Goal: Information Seeking & Learning: Learn about a topic

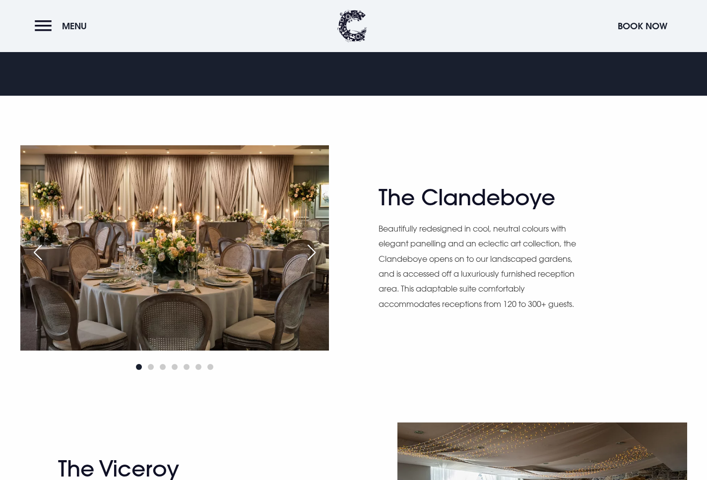
scroll to position [668, 0]
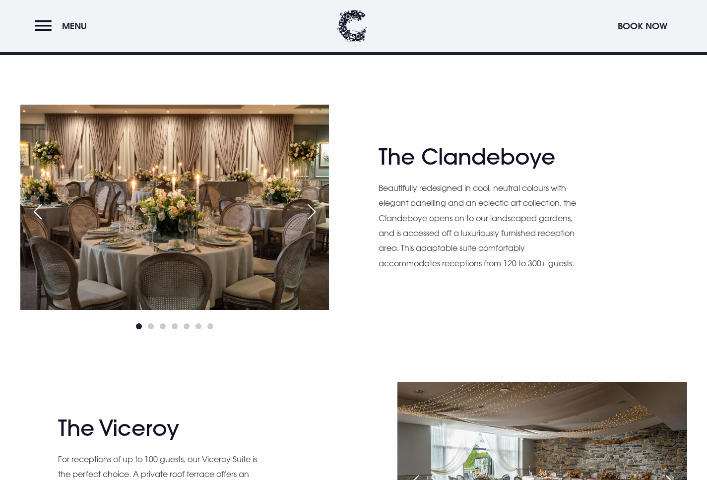
click at [313, 214] on div "Next slide" at bounding box center [311, 212] width 25 height 22
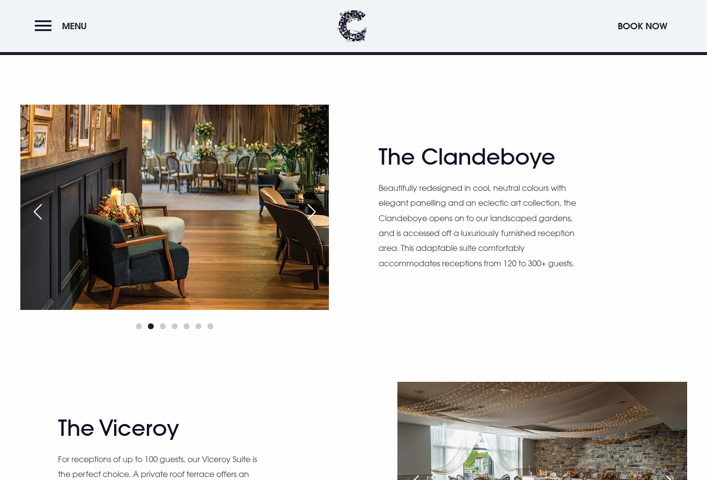
click at [313, 214] on div "Next slide" at bounding box center [311, 212] width 25 height 22
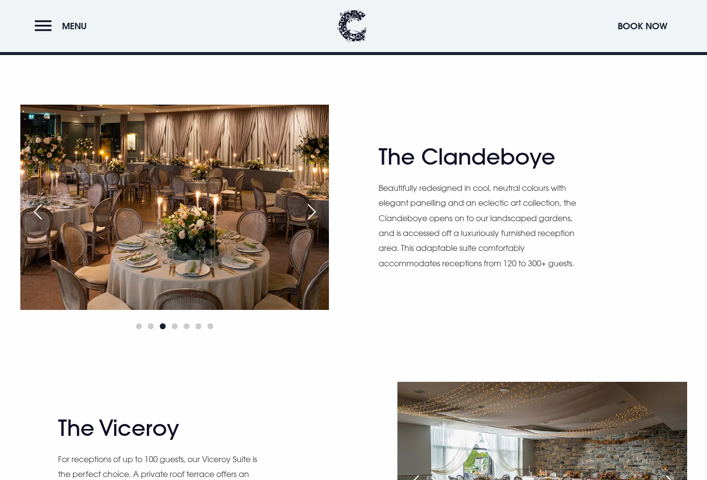
click at [313, 214] on div "Next slide" at bounding box center [311, 212] width 25 height 22
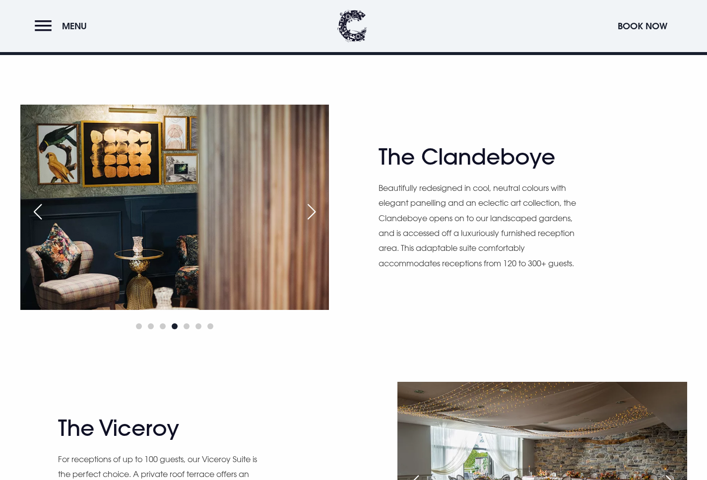
click at [315, 214] on div "Next slide" at bounding box center [311, 212] width 25 height 22
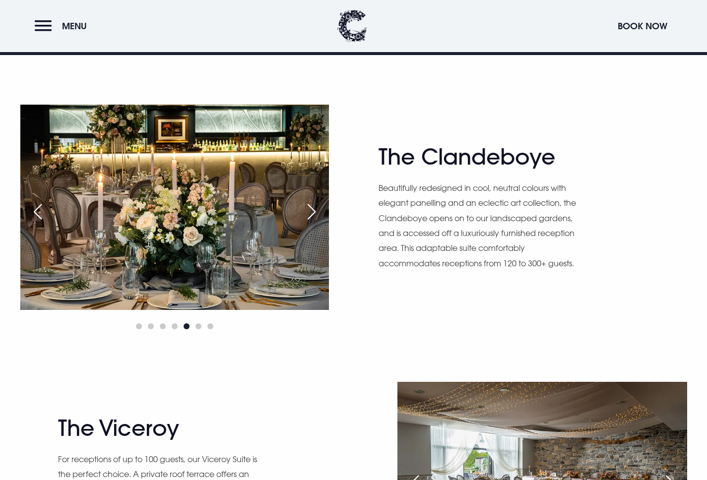
click at [315, 214] on div "Next slide" at bounding box center [311, 212] width 25 height 22
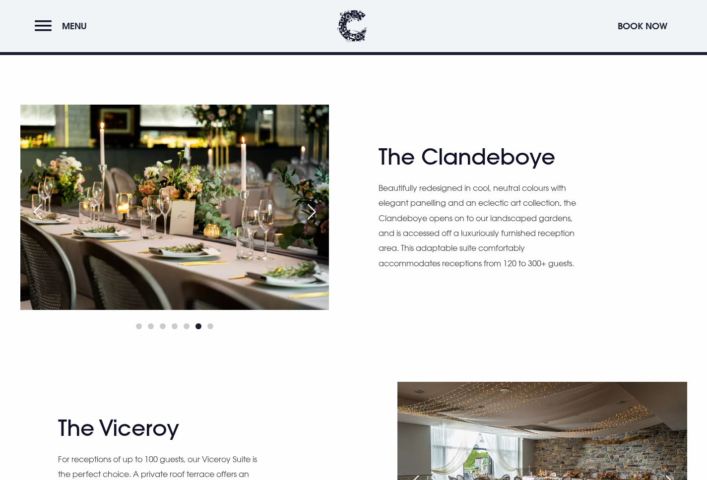
click at [315, 214] on div "Next slide" at bounding box center [311, 212] width 25 height 22
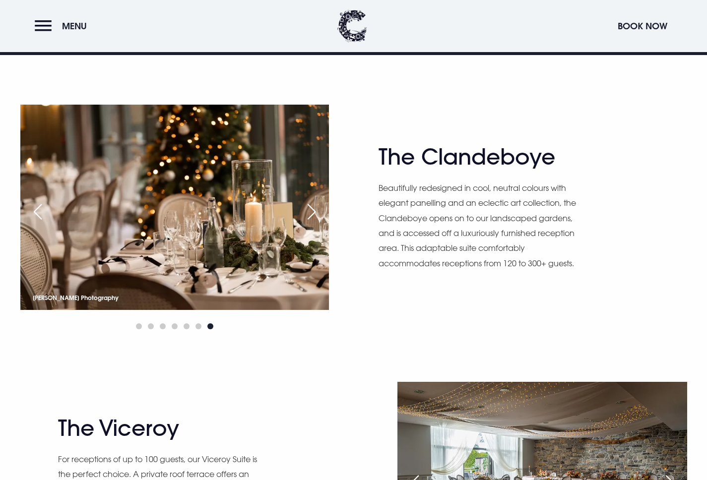
click at [313, 215] on div "Next slide" at bounding box center [311, 212] width 25 height 22
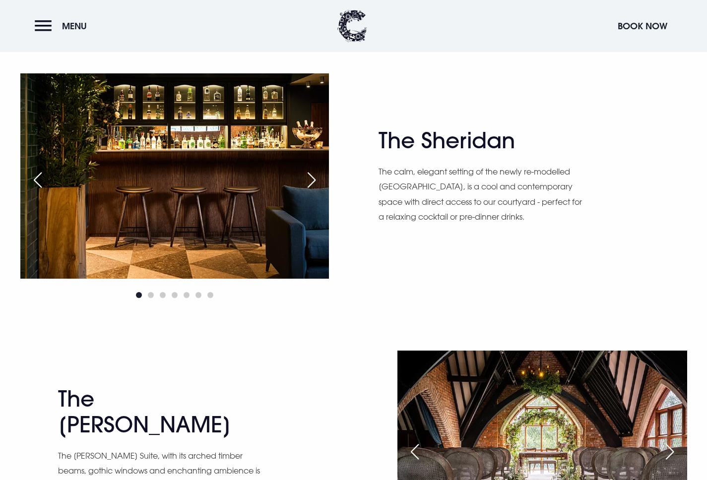
scroll to position [1424, 0]
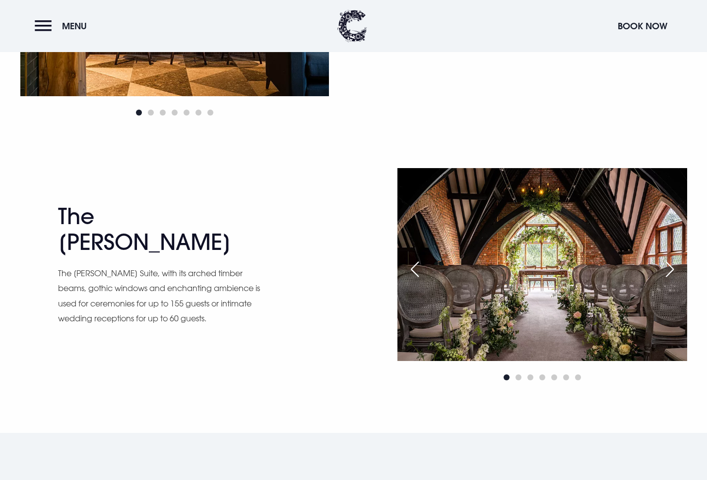
click at [674, 266] on div "Next slide" at bounding box center [669, 269] width 25 height 22
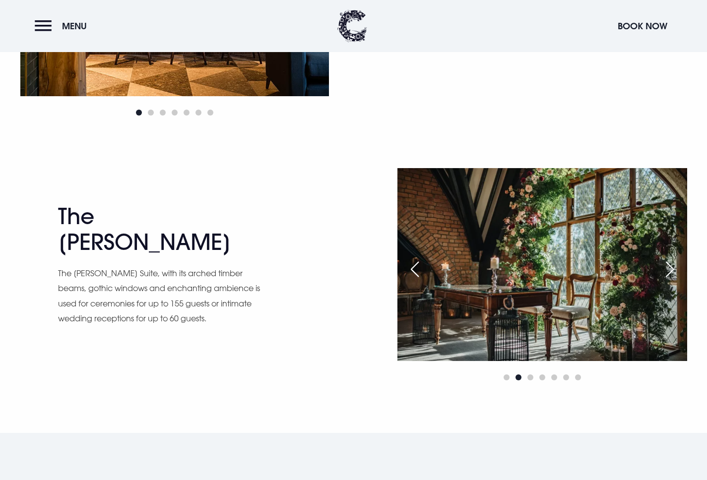
click at [674, 267] on div "Next slide" at bounding box center [669, 269] width 25 height 22
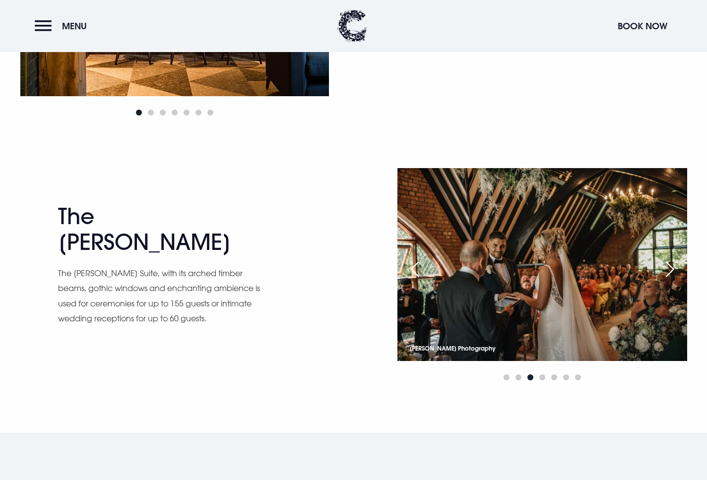
click at [673, 269] on div "Next slide" at bounding box center [669, 269] width 25 height 22
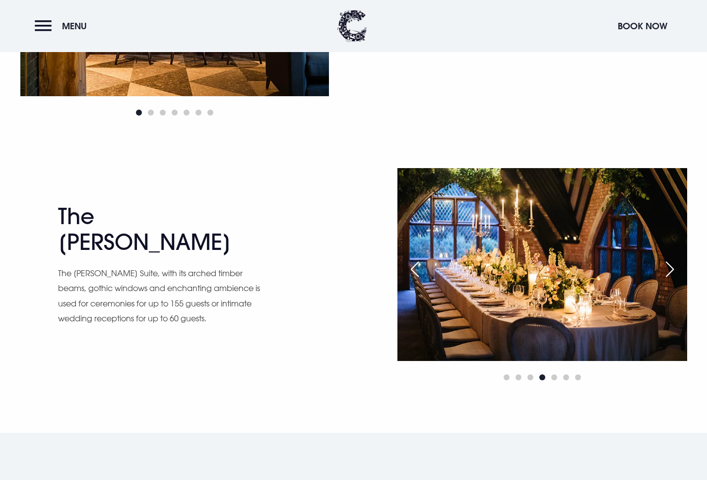
click at [673, 269] on div "Next slide" at bounding box center [669, 269] width 25 height 22
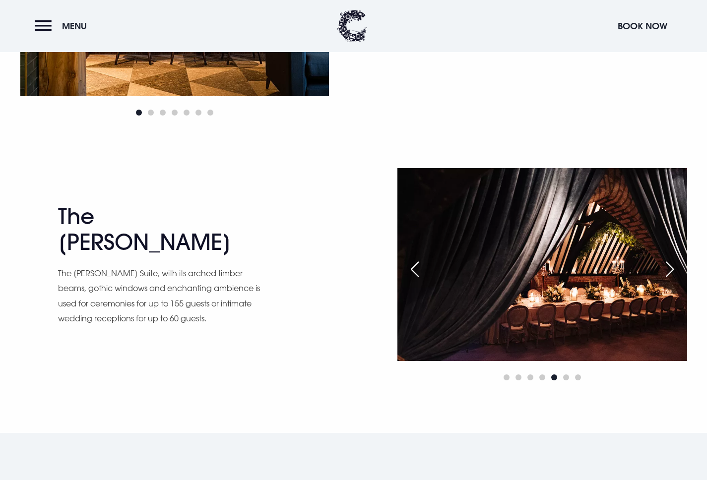
click at [673, 269] on div "Next slide" at bounding box center [669, 269] width 25 height 22
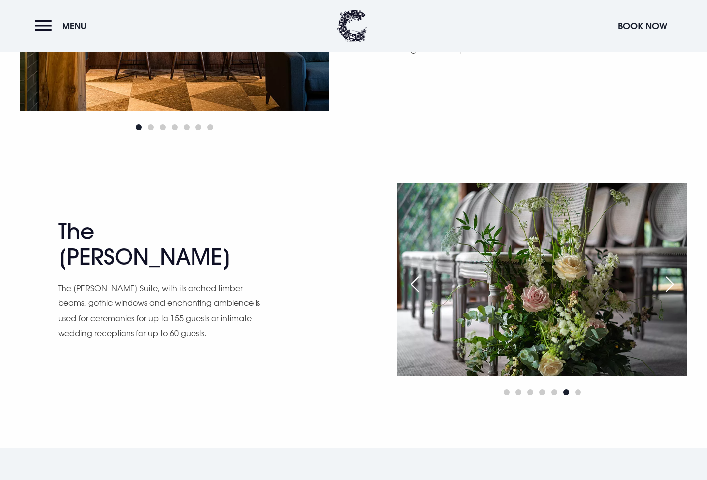
scroll to position [1214, 0]
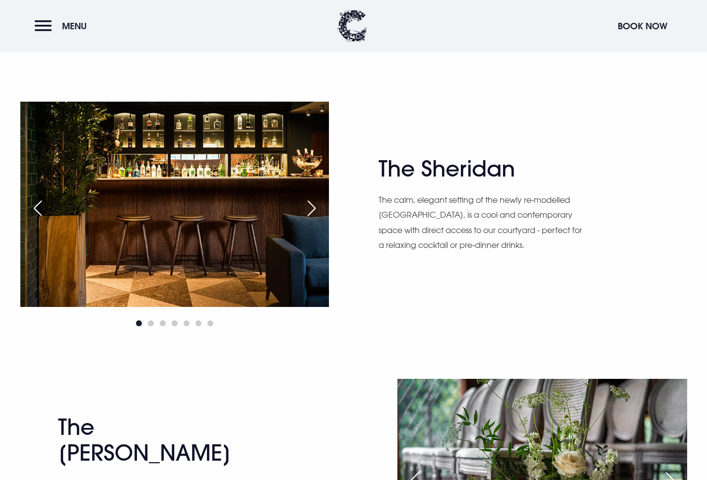
click at [313, 205] on div "Next slide" at bounding box center [311, 208] width 25 height 22
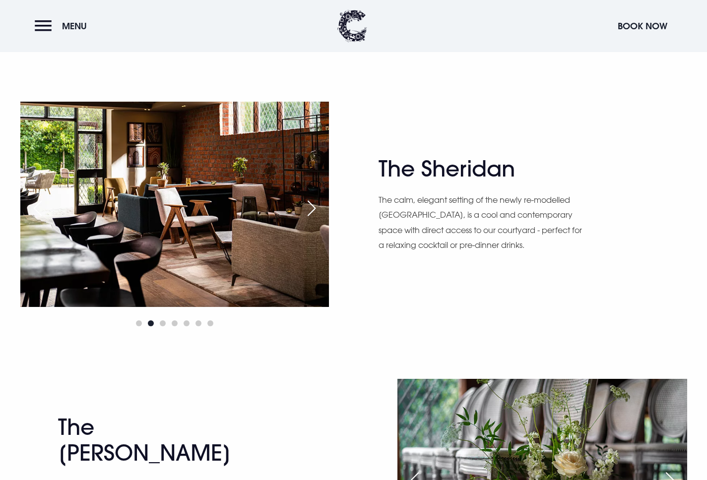
click at [315, 205] on div "Next slide" at bounding box center [311, 208] width 25 height 22
click at [316, 208] on div "Next slide" at bounding box center [311, 208] width 25 height 22
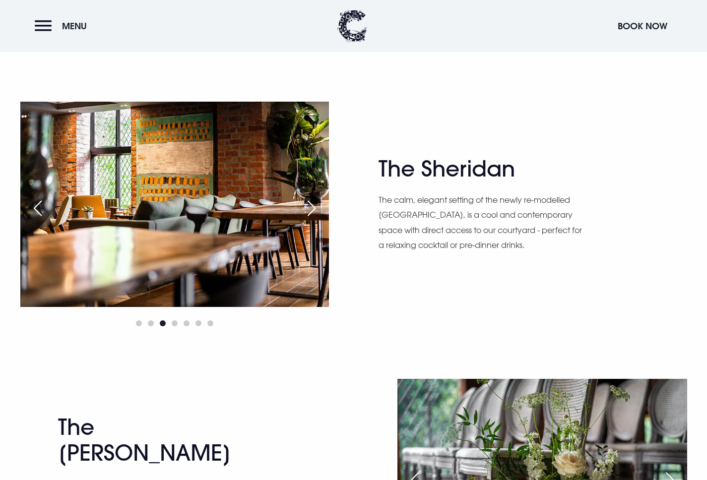
click at [316, 209] on div "Next slide" at bounding box center [311, 208] width 25 height 22
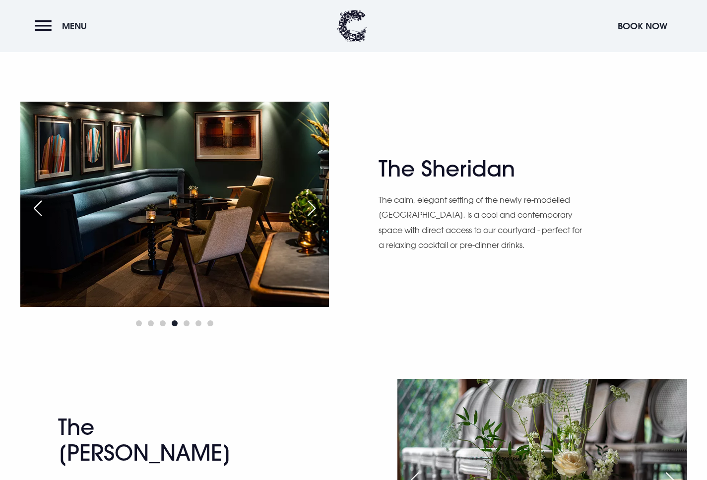
click at [316, 209] on div "Next slide" at bounding box center [311, 208] width 25 height 22
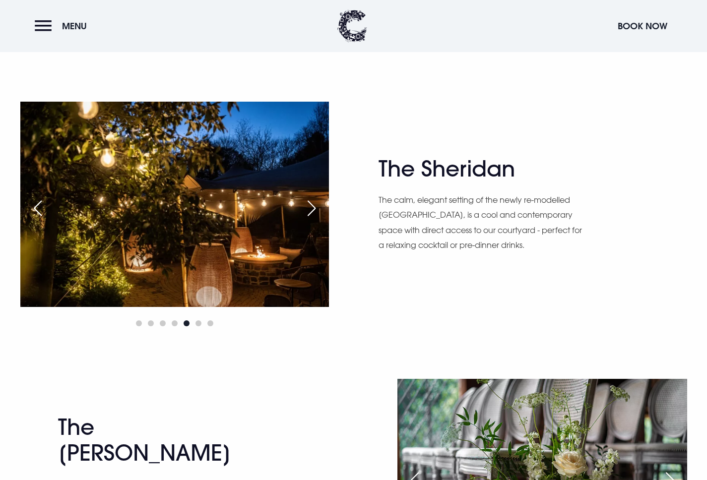
click at [316, 209] on div "Next slide" at bounding box center [311, 208] width 25 height 22
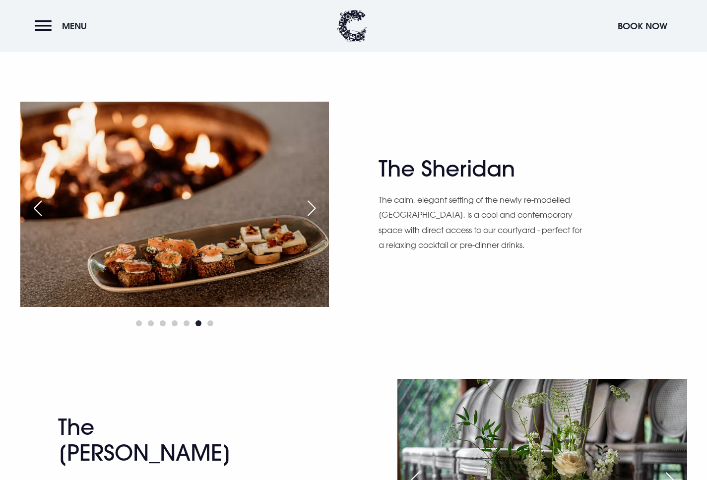
click at [316, 209] on div "Next slide" at bounding box center [311, 208] width 25 height 22
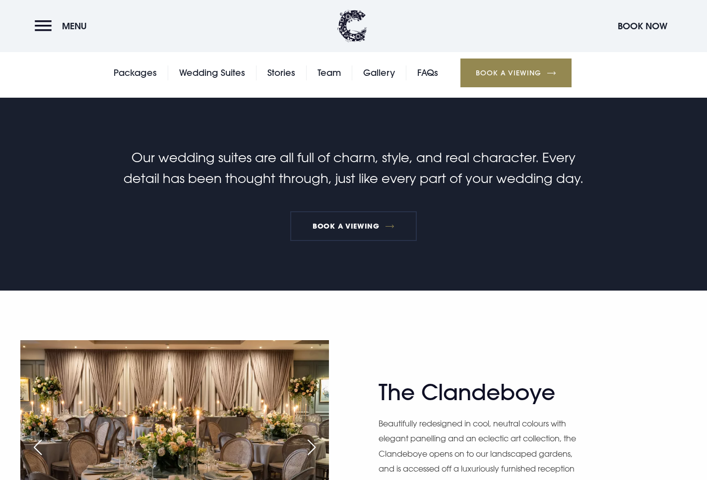
scroll to position [0, 0]
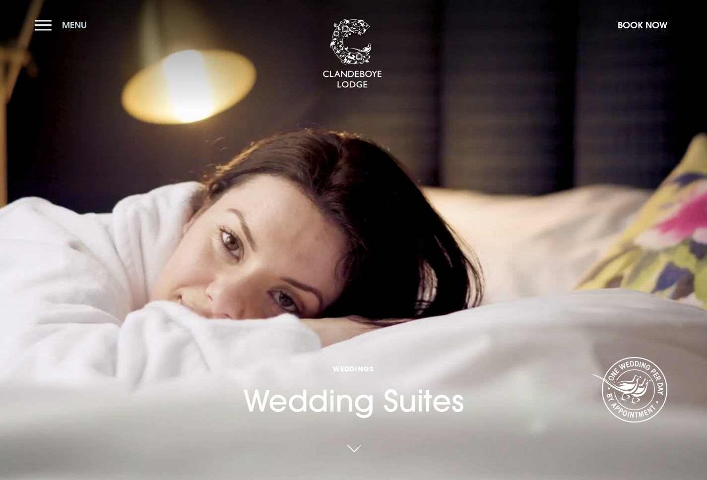
click at [41, 26] on button "Menu" at bounding box center [63, 24] width 57 height 21
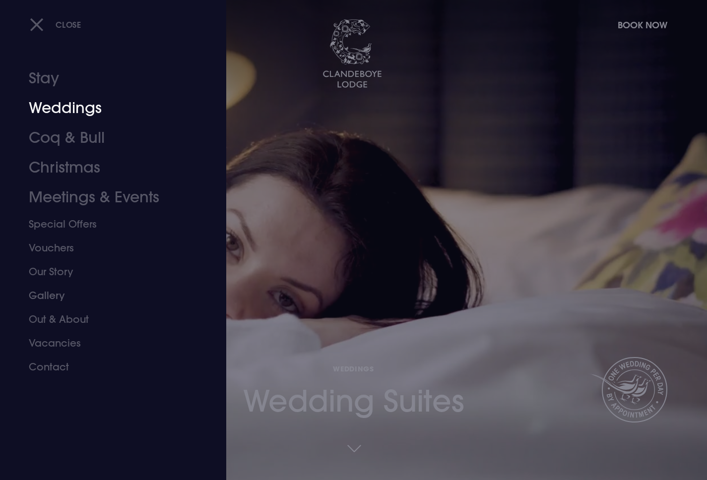
click at [65, 106] on link "Weddings" at bounding box center [107, 108] width 157 height 30
